Goal: Navigation & Orientation: Find specific page/section

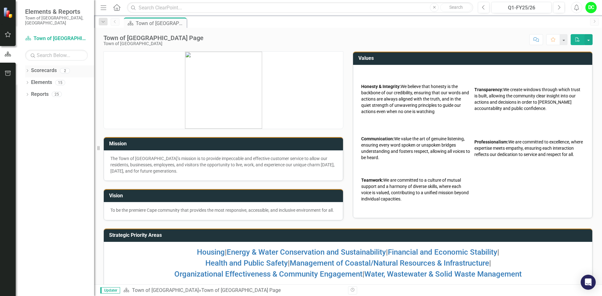
click at [28, 70] on icon "Dropdown" at bounding box center [27, 71] width 4 height 3
click at [57, 79] on link "Town of [GEOGRAPHIC_DATA]" at bounding box center [64, 82] width 60 height 7
click at [34, 80] on div "Dropdown" at bounding box center [31, 82] width 6 height 5
click at [45, 91] on link "Law Department" at bounding box center [67, 94] width 53 height 7
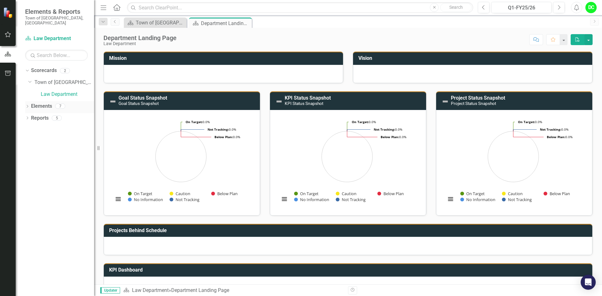
click at [28, 105] on icon "Dropdown" at bounding box center [27, 106] width 4 height 3
click at [33, 114] on div "Dropdown Goal Goals 2" at bounding box center [61, 119] width 66 height 12
click at [30, 117] on icon at bounding box center [31, 118] width 2 height 3
click at [71, 126] on div "Enhance operational effectiveness and efficiency." at bounding box center [69, 129] width 50 height 6
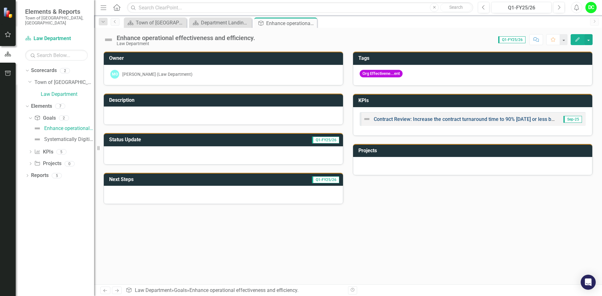
click at [433, 120] on link "Contract Review: Increase the contract turnaround time to 90% [DATE] or less by…" at bounding box center [472, 119] width 197 height 6
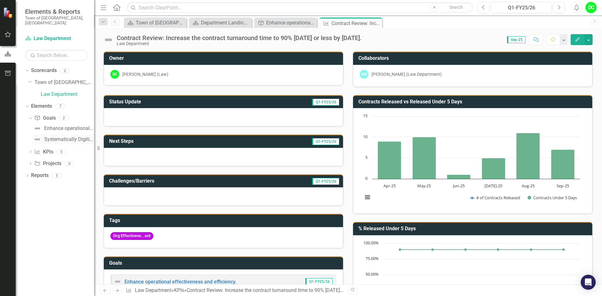
click at [71, 137] on div "Systematically Digitize All Office Files" at bounding box center [69, 140] width 50 height 6
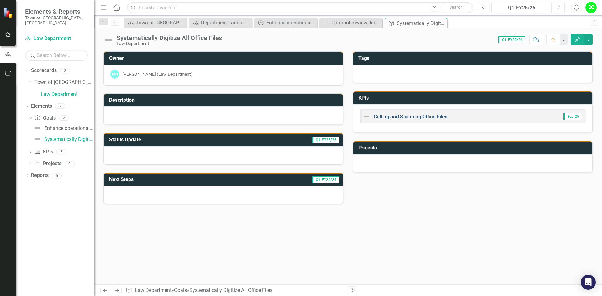
click at [416, 117] on link "Culling and Scanning Office Files" at bounding box center [411, 117] width 74 height 6
